Goal: Task Accomplishment & Management: Use online tool/utility

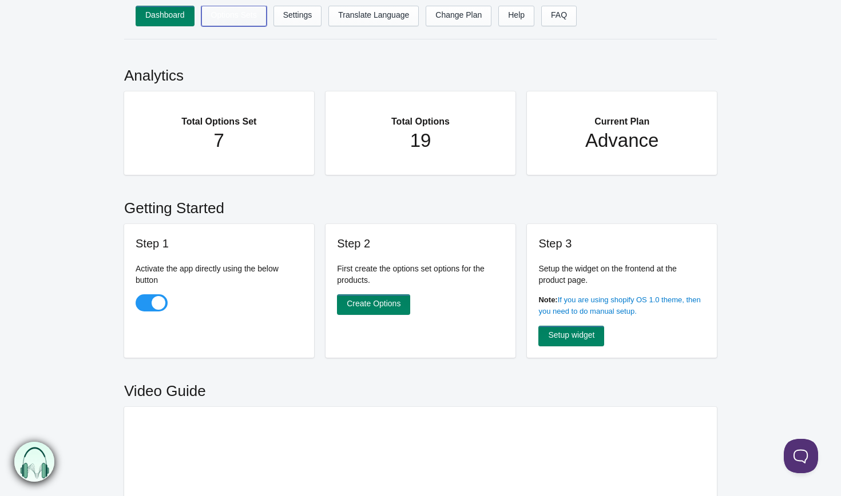
click at [234, 15] on link "Options Sets" at bounding box center [233, 16] width 65 height 21
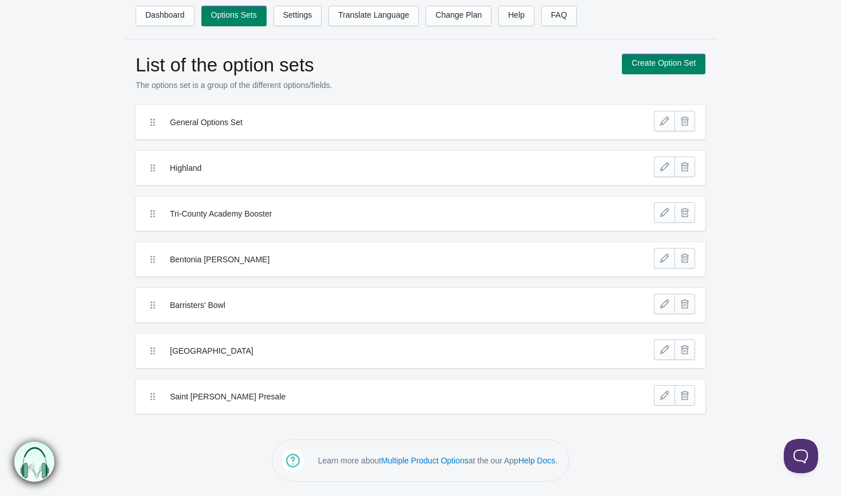
click at [274, 169] on label "Highland" at bounding box center [378, 167] width 417 height 11
click at [222, 168] on label "Highland" at bounding box center [378, 167] width 417 height 11
click at [150, 166] on icon at bounding box center [152, 167] width 11 height 11
click at [360, 169] on label "Highland" at bounding box center [378, 167] width 417 height 11
click at [663, 167] on link at bounding box center [664, 167] width 21 height 21
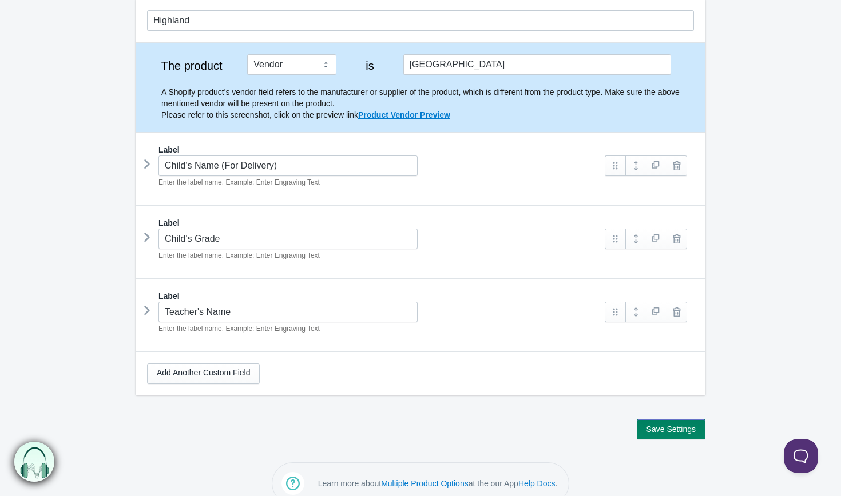
scroll to position [128, 0]
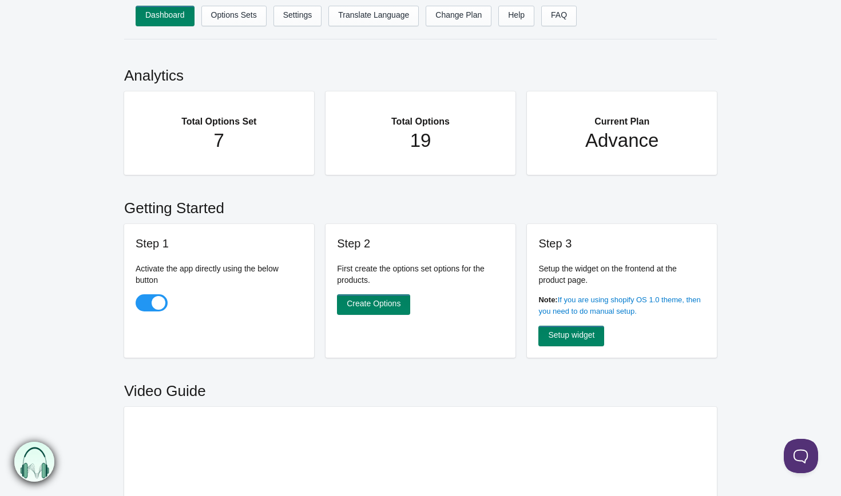
click at [248, 29] on ul "Dashboard Options Sets Settings Translate Language Change Plan Help FAQ Hook te…" at bounding box center [432, 19] width 592 height 27
click at [247, 10] on link "Options Sets" at bounding box center [233, 16] width 65 height 21
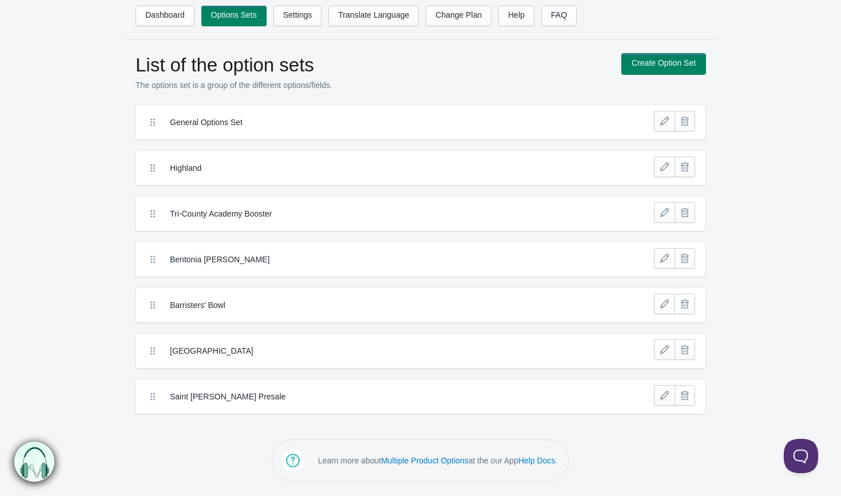
click at [658, 67] on link "Create Option Set" at bounding box center [663, 64] width 83 height 21
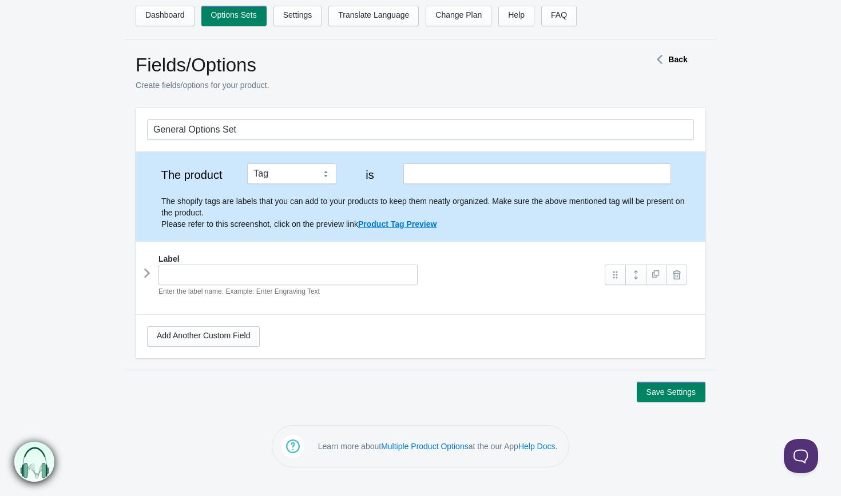
click at [213, 287] on div "Enter the label name. Example: Enter Engraving Text" at bounding box center [370, 281] width 447 height 33
click at [217, 273] on input "text" at bounding box center [287, 275] width 259 height 21
paste input "Name of the Choir Student You're Supporting"
click at [343, 271] on input "text" at bounding box center [287, 275] width 259 height 21
click at [279, 274] on input "text" at bounding box center [287, 275] width 259 height 21
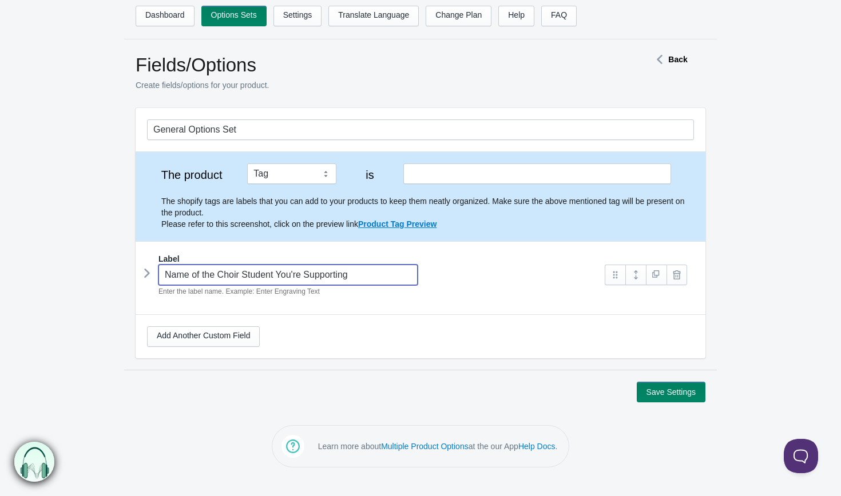
paste input "Name of the Choir Student You're Supporting"
type input "Name of the Choir Student You're Supporting"
paste input "Name of the Choir Student You're Supporting"
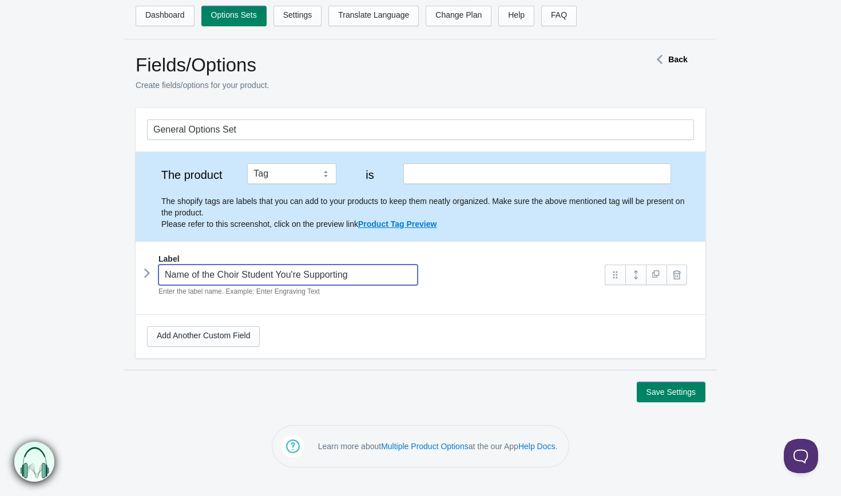
type input "Name of the Choir Student You're Supporting"
click at [456, 331] on div "Add Another Custom Field" at bounding box center [420, 337] width 547 height 21
click at [693, 396] on button "Save Settings" at bounding box center [670, 392] width 69 height 21
click at [147, 276] on icon at bounding box center [147, 273] width 0 height 17
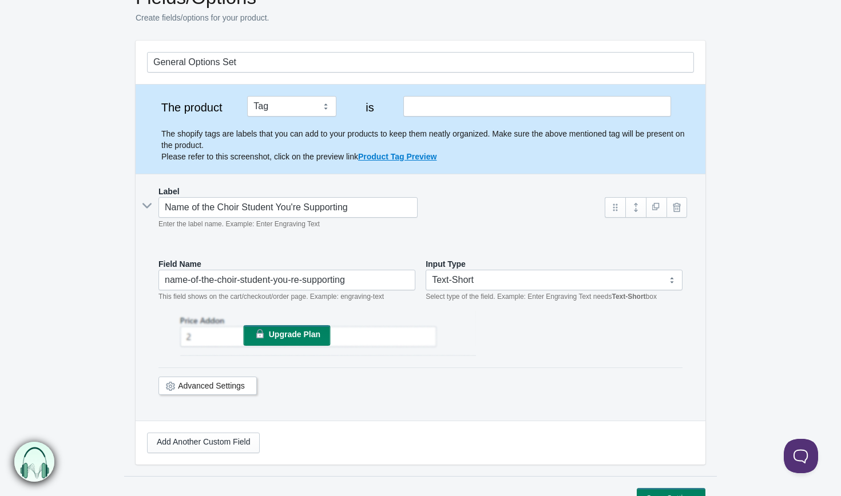
scroll to position [81, 0]
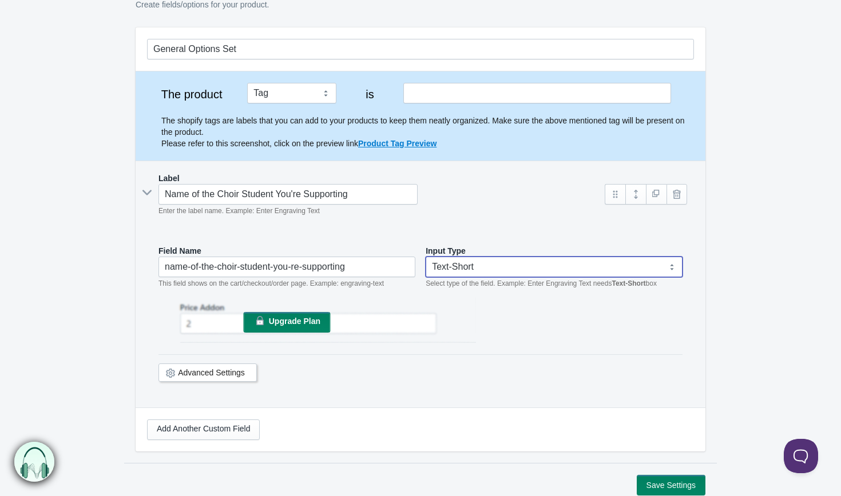
click at [495, 272] on select "Text-Short Text-Long Radio button Drop-down select Image Checkbox Datepicker" at bounding box center [553, 267] width 257 height 21
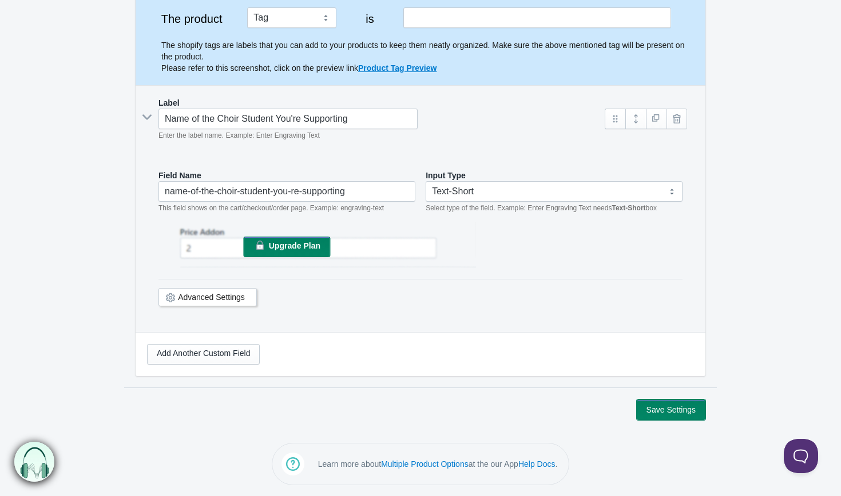
click at [669, 407] on button "Save Settings" at bounding box center [670, 410] width 69 height 21
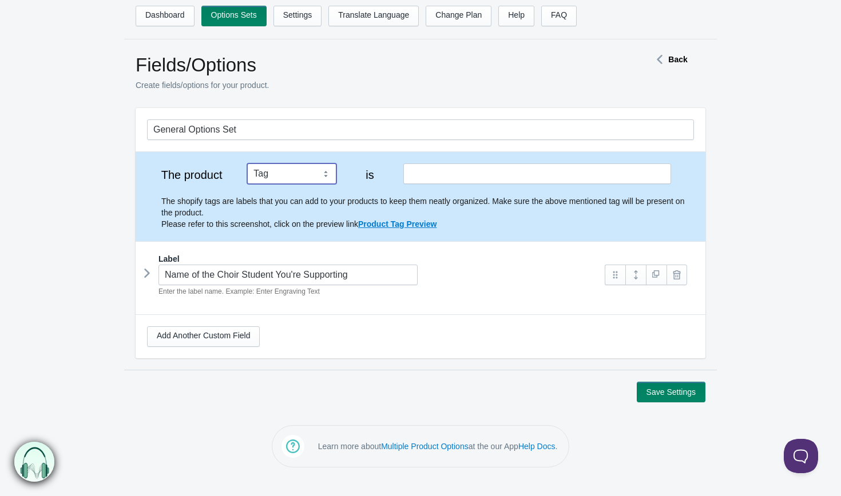
click at [315, 178] on select "Tag Vendor Type URL Handle All Products" at bounding box center [291, 174] width 89 height 21
click at [247, 164] on select "Tag Vendor Type URL Handle All Products" at bounding box center [291, 174] width 89 height 21
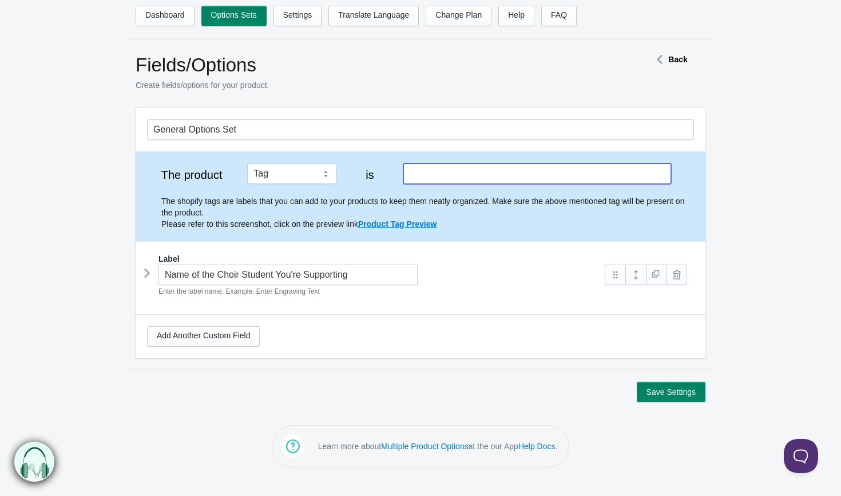
click at [449, 180] on input "text" at bounding box center [537, 174] width 268 height 21
type input "legacy"
click at [503, 355] on div "Add Another Custom Field" at bounding box center [421, 336] width 570 height 43
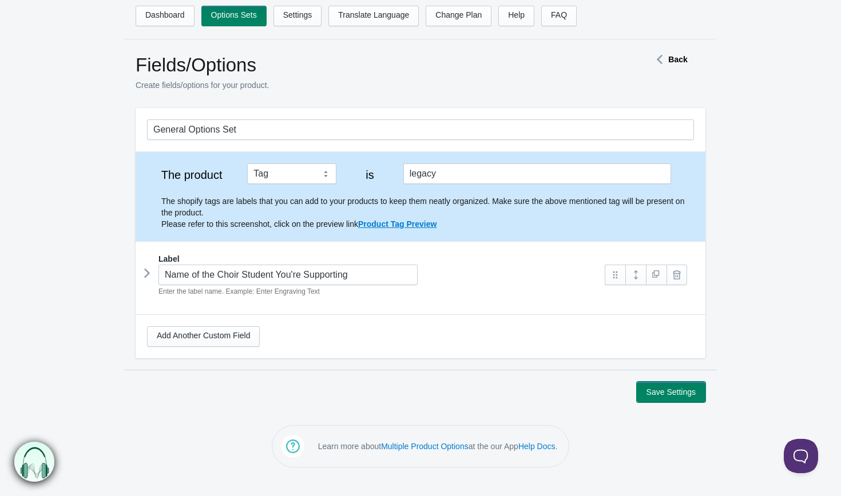
click at [705, 393] on button "Save Settings" at bounding box center [670, 392] width 69 height 21
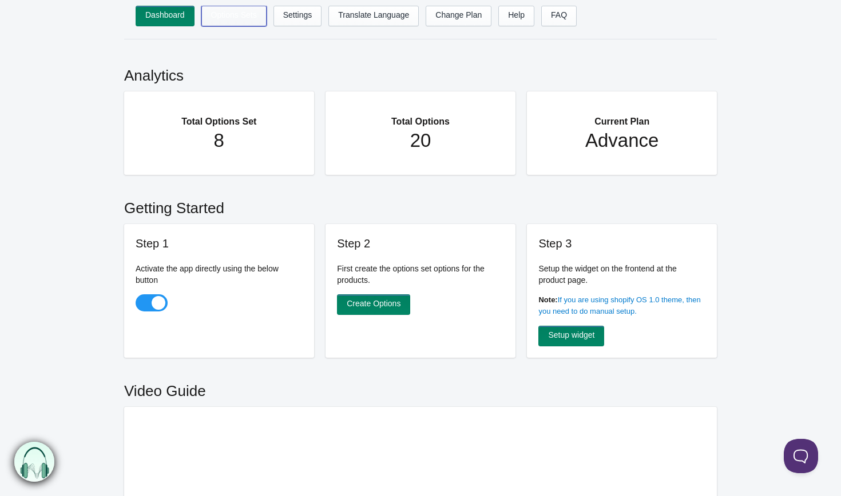
click at [222, 17] on link "Options Sets" at bounding box center [233, 16] width 65 height 21
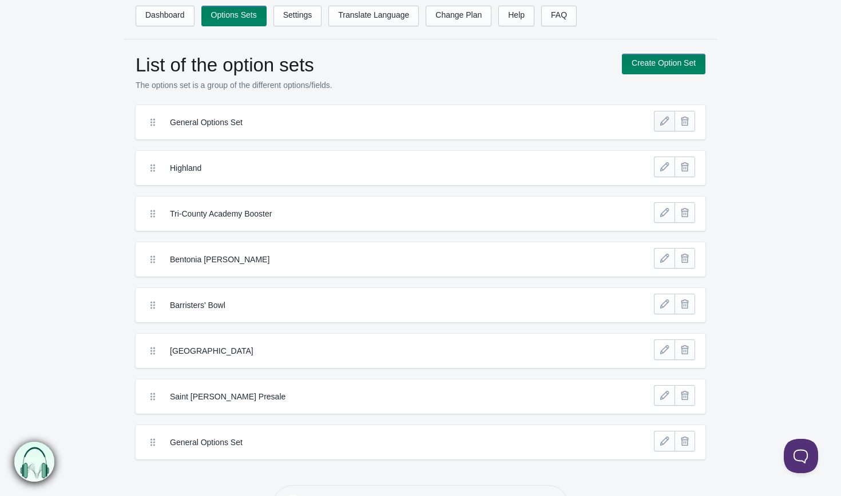
click at [666, 126] on link at bounding box center [664, 121] width 21 height 21
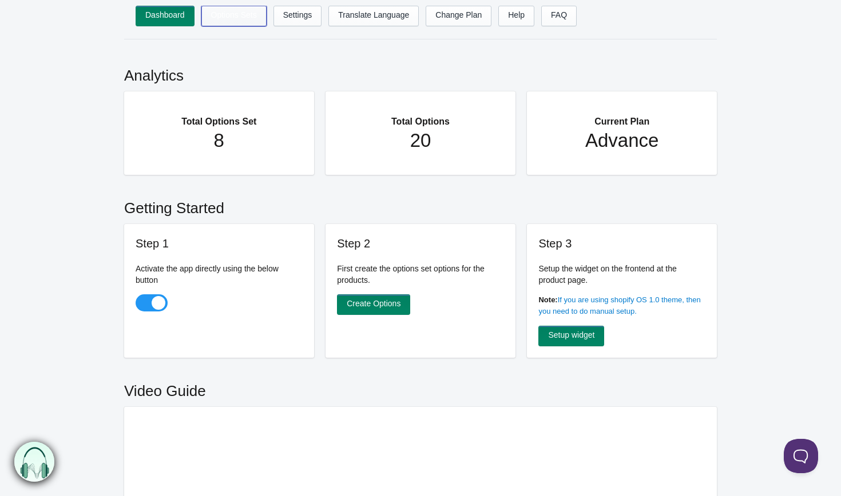
click at [244, 26] on link "Options Sets" at bounding box center [233, 16] width 65 height 21
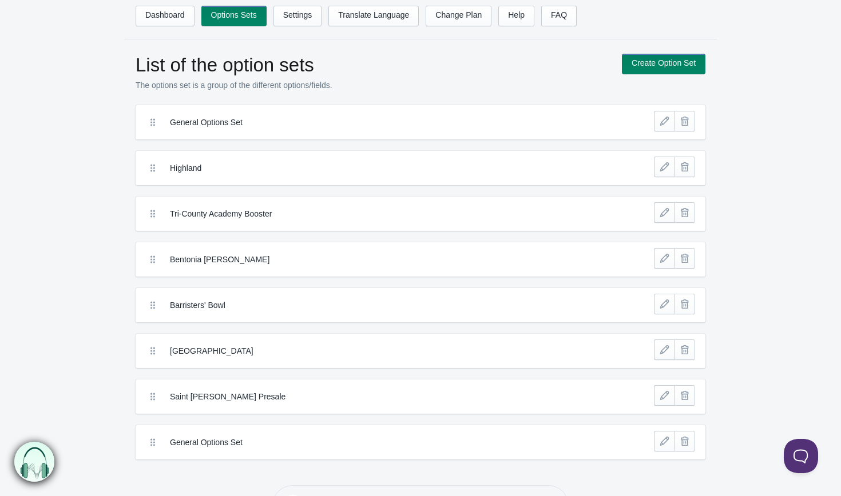
scroll to position [43, 0]
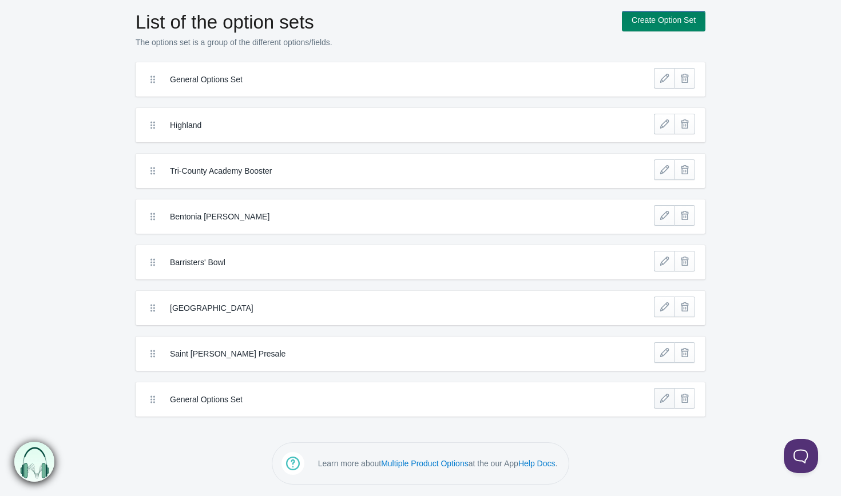
click at [659, 401] on link at bounding box center [664, 398] width 21 height 21
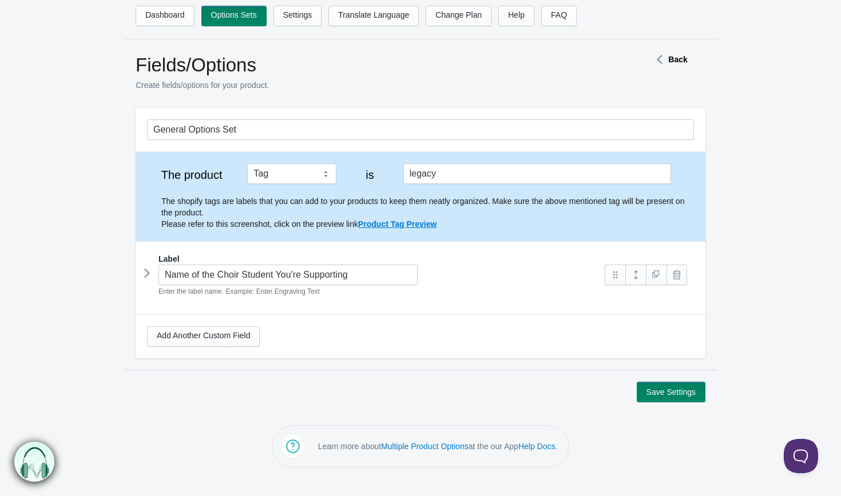
click at [233, 76] on h1 "Fields/Options" at bounding box center [373, 65] width 475 height 23
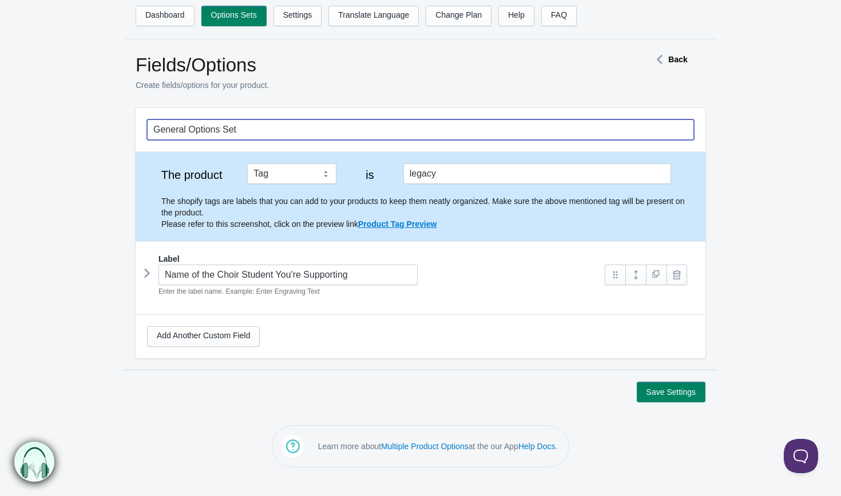
click at [245, 130] on input "General Options Set" at bounding box center [420, 130] width 547 height 21
drag, startPoint x: 245, startPoint y: 130, endPoint x: 21, endPoint y: 130, distance: 223.6
click at [21, 130] on form "General Options Set The product Tag Vendor Type URL Handle All Products is lega…" at bounding box center [420, 255] width 841 height 295
type input "Germantown Choir"
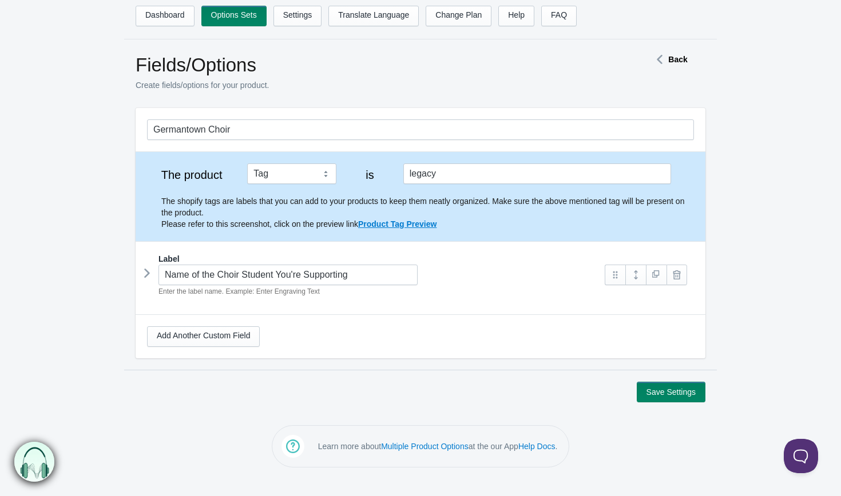
click at [631, 400] on div "Save Settings" at bounding box center [421, 392] width 570 height 21
click at [636, 400] on button "Save Settings" at bounding box center [670, 392] width 69 height 21
click at [658, 397] on button "Save Settings" at bounding box center [670, 392] width 69 height 21
click at [309, 14] on link "Settings" at bounding box center [297, 16] width 49 height 21
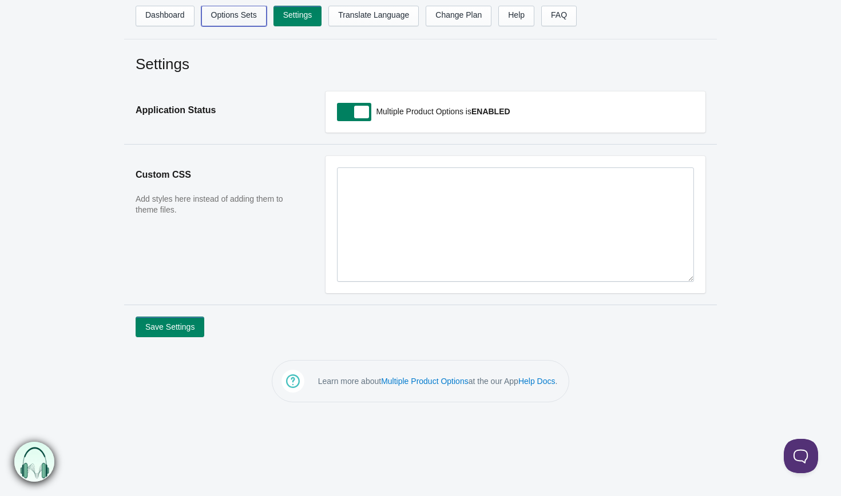
click at [234, 22] on link "Options Sets" at bounding box center [233, 16] width 65 height 21
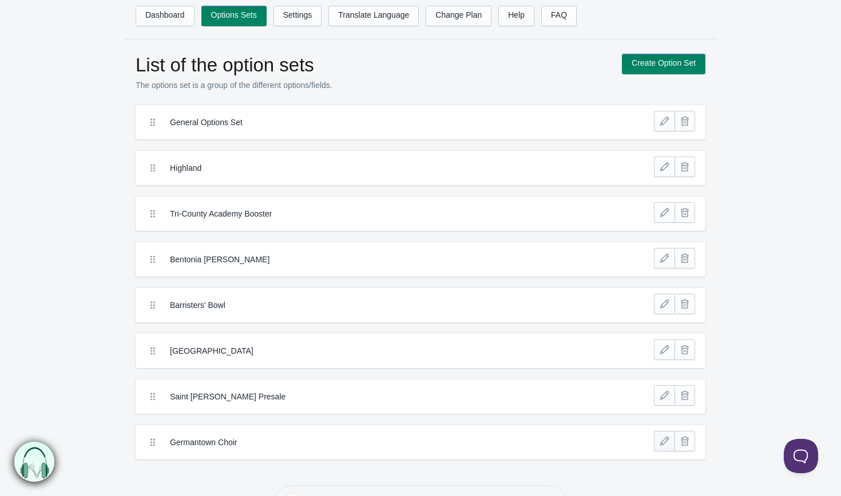
click at [662, 444] on link at bounding box center [664, 441] width 21 height 21
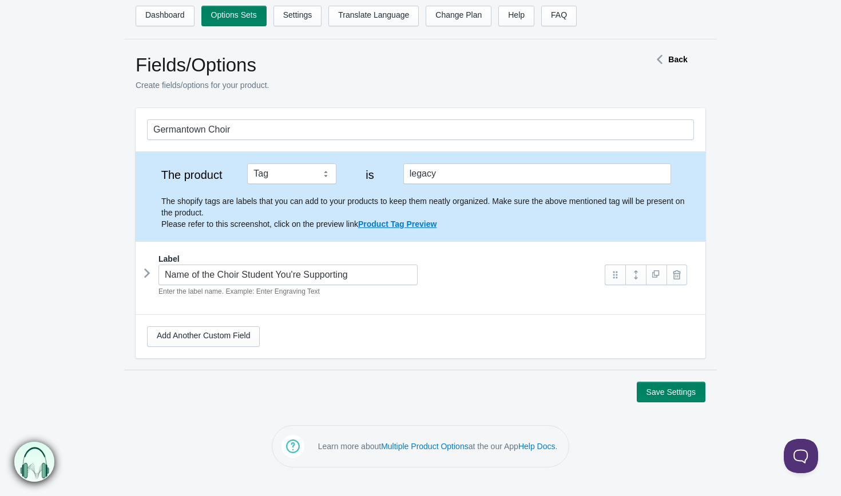
click at [147, 274] on icon at bounding box center [147, 273] width 0 height 17
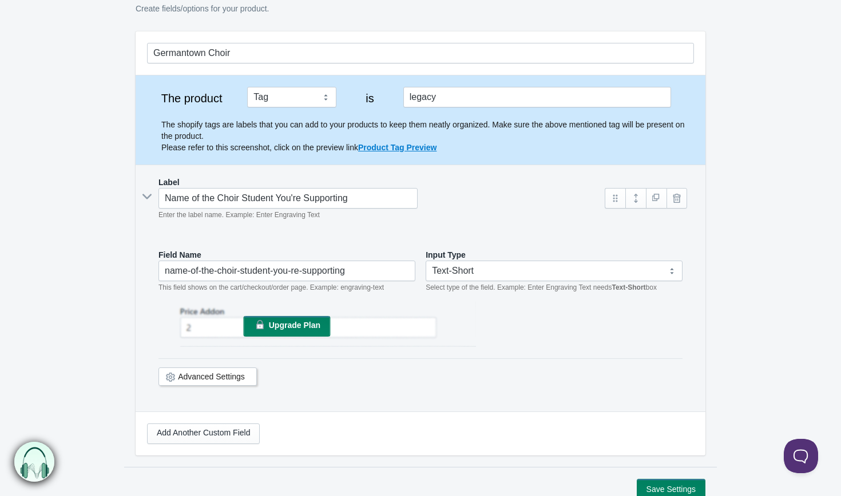
scroll to position [79, 0]
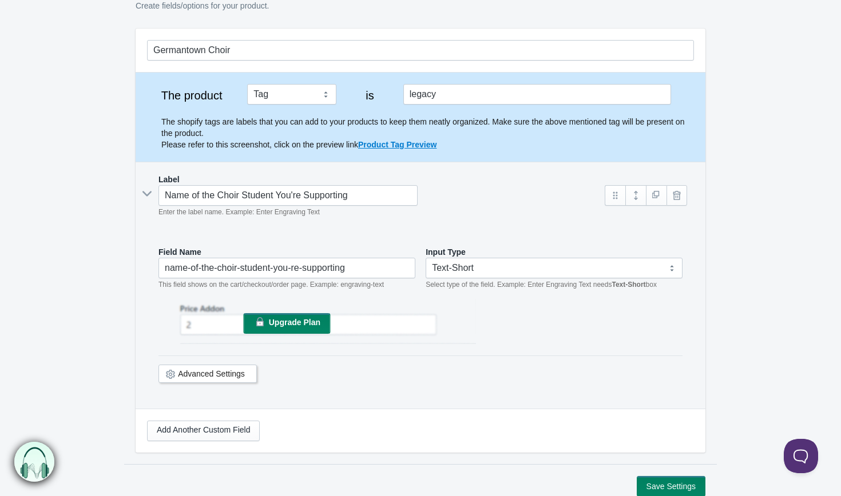
click at [220, 371] on link "Advanced Settings" at bounding box center [211, 373] width 67 height 9
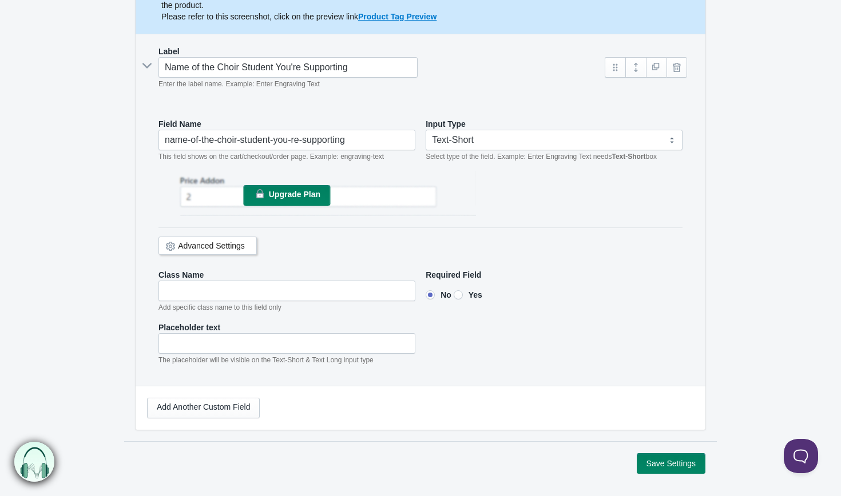
scroll to position [209, 0]
click at [463, 296] on input"] "Yes" at bounding box center [457, 293] width 9 height 9
radio input"] "true"
click at [575, 312] on div "Class Name Add specific class name to this field only Required Field No Yes Pla…" at bounding box center [420, 316] width 524 height 97
click at [665, 463] on button "Save Settings" at bounding box center [670, 462] width 69 height 21
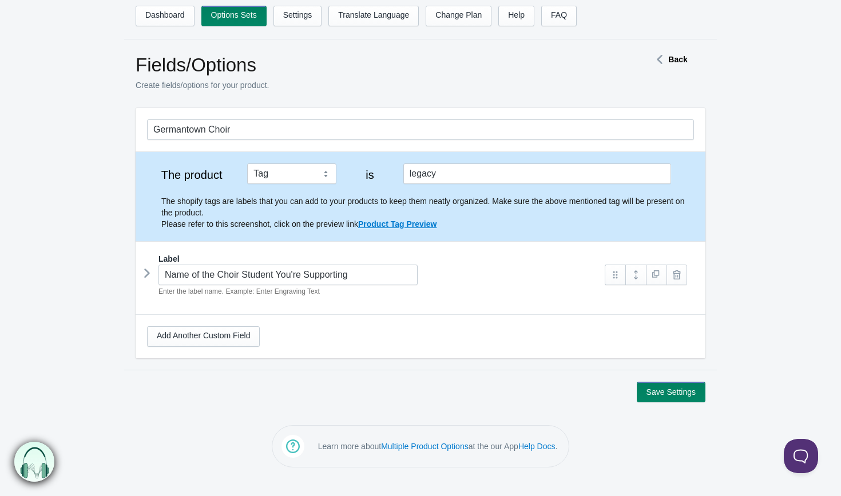
click at [147, 275] on icon at bounding box center [147, 273] width 0 height 17
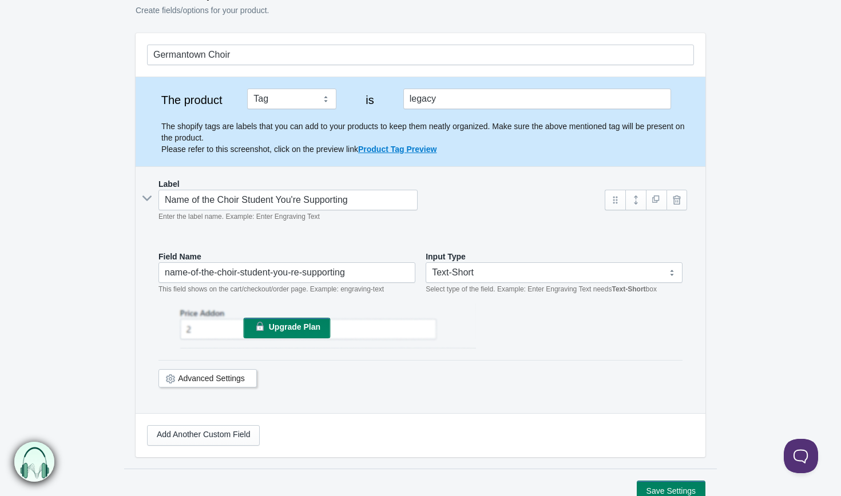
scroll to position [97, 0]
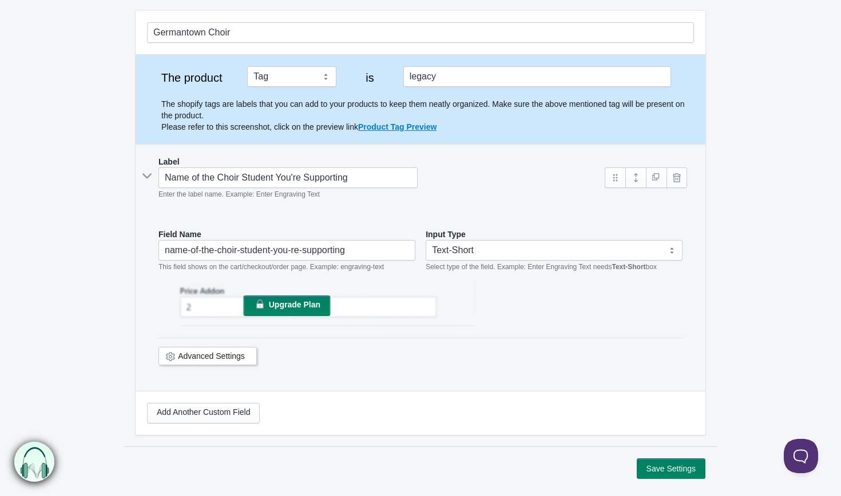
click at [227, 360] on link "Advanced Settings" at bounding box center [211, 356] width 67 height 9
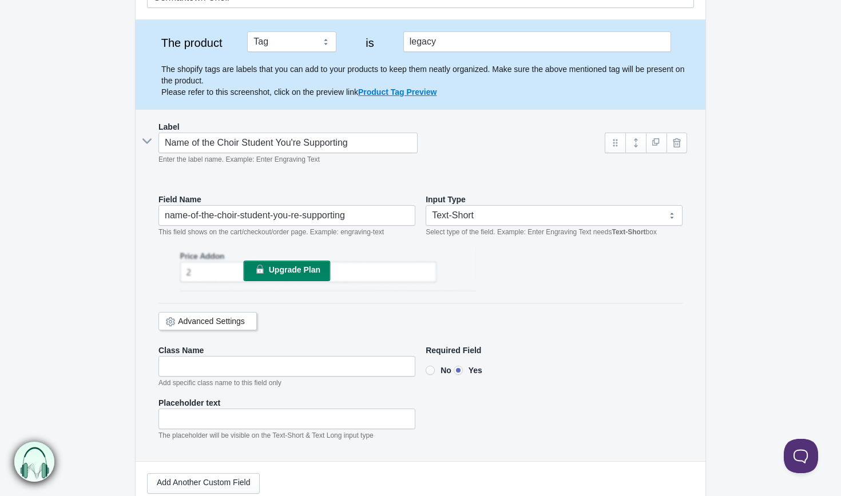
scroll to position [131, 0]
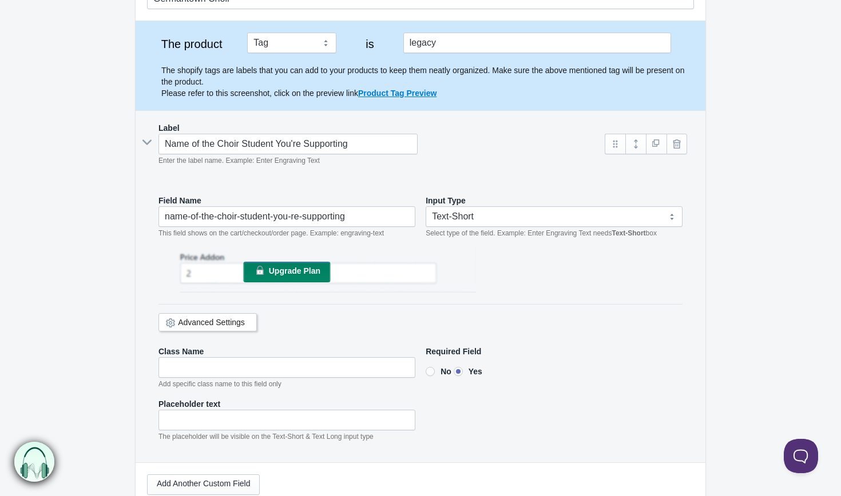
click at [170, 323] on icon at bounding box center [170, 323] width 0 height 0
click at [195, 322] on link "Advanced Settings" at bounding box center [211, 322] width 67 height 9
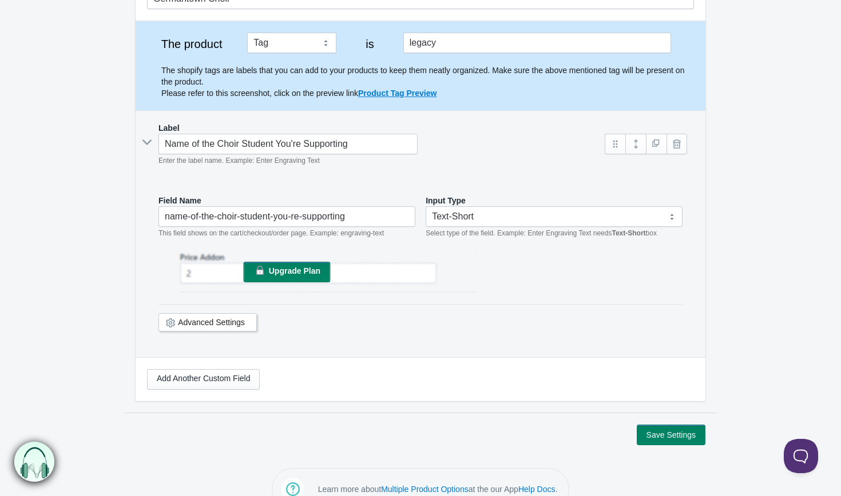
click at [195, 322] on link "Advanced Settings" at bounding box center [211, 322] width 67 height 9
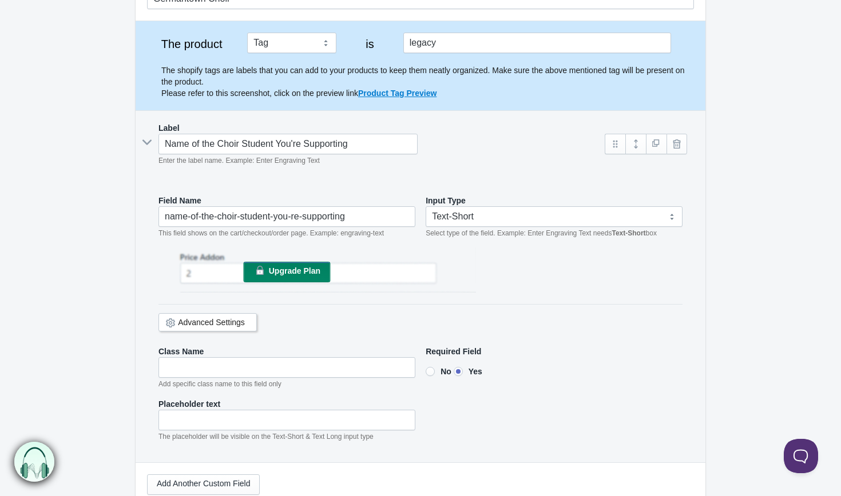
click at [195, 322] on link "Advanced Settings" at bounding box center [211, 322] width 67 height 9
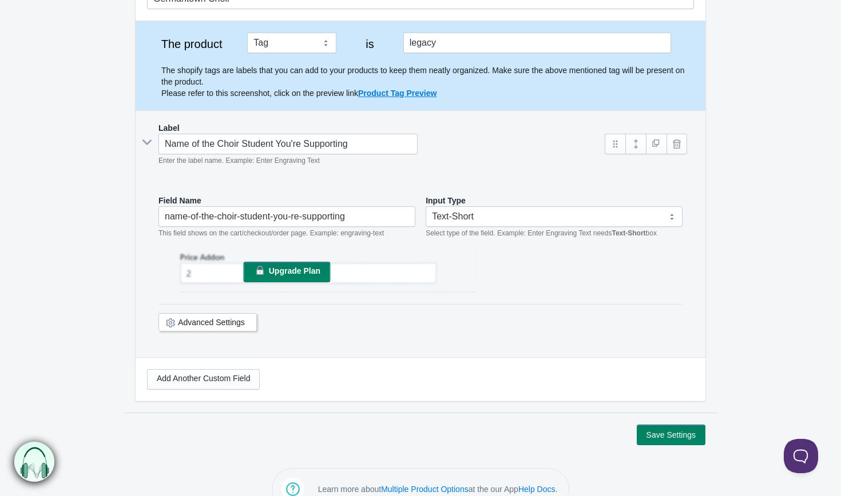
click at [196, 322] on link "Advanced Settings" at bounding box center [211, 322] width 67 height 9
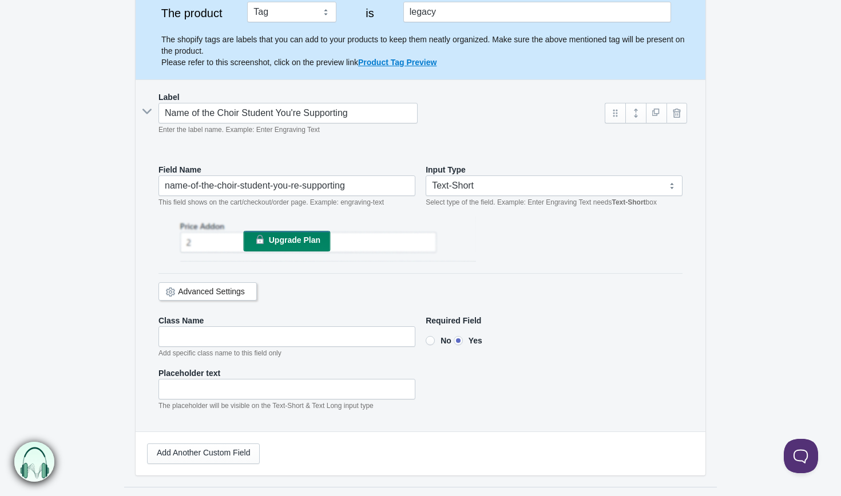
scroll to position [261, 0]
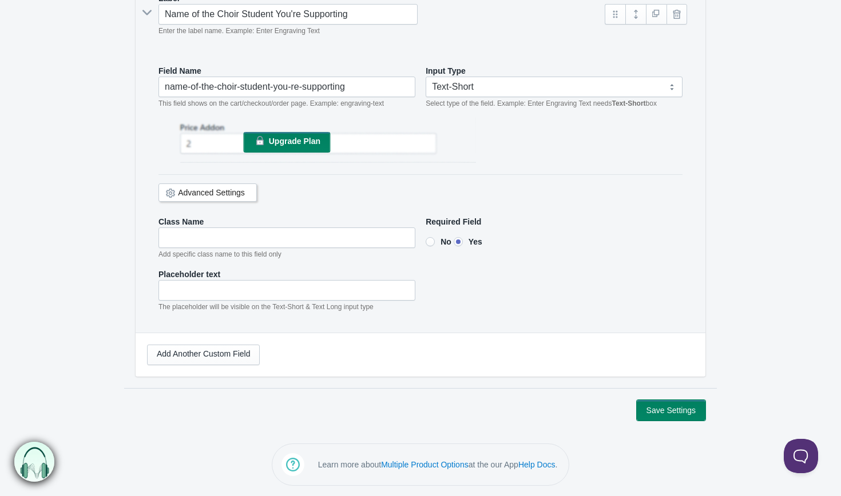
click at [659, 409] on button "Save Settings" at bounding box center [670, 410] width 69 height 21
